Goal: Obtain resource: Download file/media

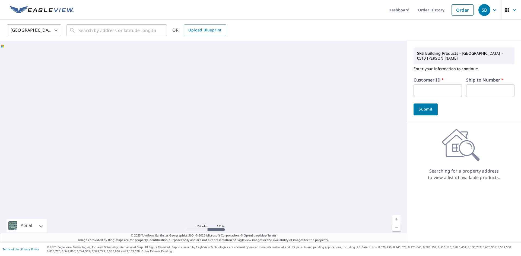
click at [419, 84] on input "text" at bounding box center [438, 90] width 48 height 13
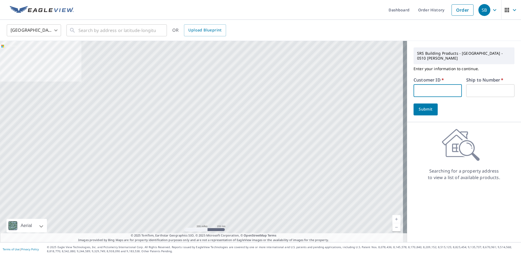
type input "5566"
click at [471, 86] on input "text" at bounding box center [490, 90] width 48 height 13
type input "1"
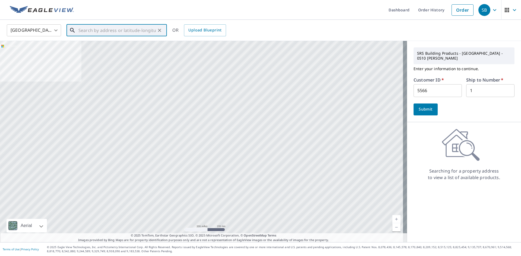
click at [137, 28] on input "text" at bounding box center [116, 30] width 77 height 15
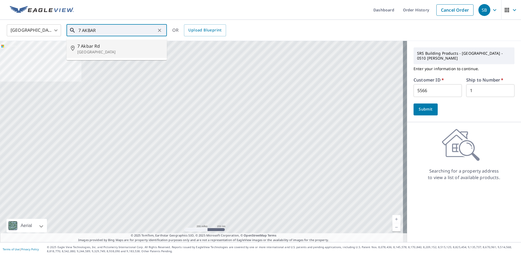
click at [80, 52] on p "[GEOGRAPHIC_DATA]" at bounding box center [119, 51] width 85 height 5
type input "[STREET_ADDRESS]"
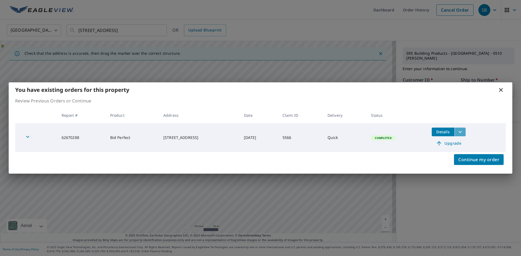
click at [463, 133] on icon "filesDropdownBtn-62670288" at bounding box center [460, 132] width 7 height 7
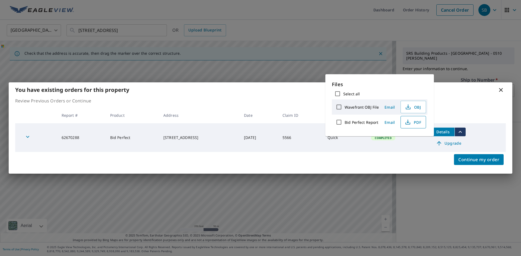
click at [417, 122] on span "PDF" at bounding box center [412, 122] width 17 height 7
click at [499, 88] on icon at bounding box center [501, 90] width 7 height 7
